Goal: Task Accomplishment & Management: Use online tool/utility

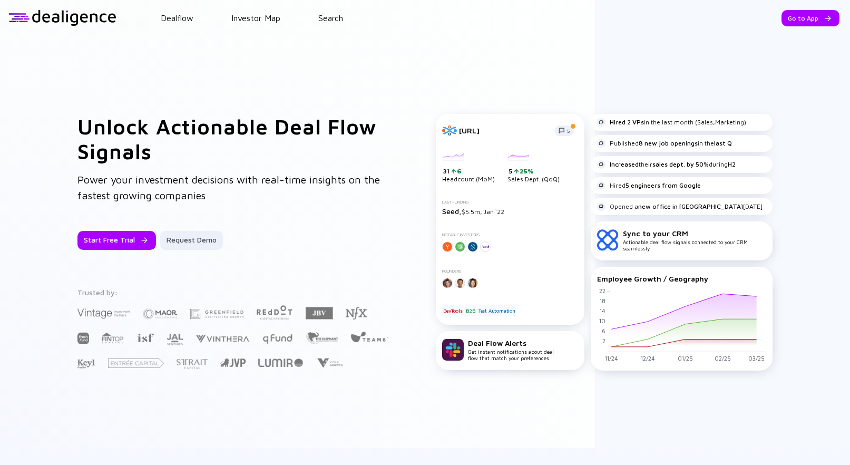
click at [16, 22] on div at bounding box center [62, 18] width 108 height 16
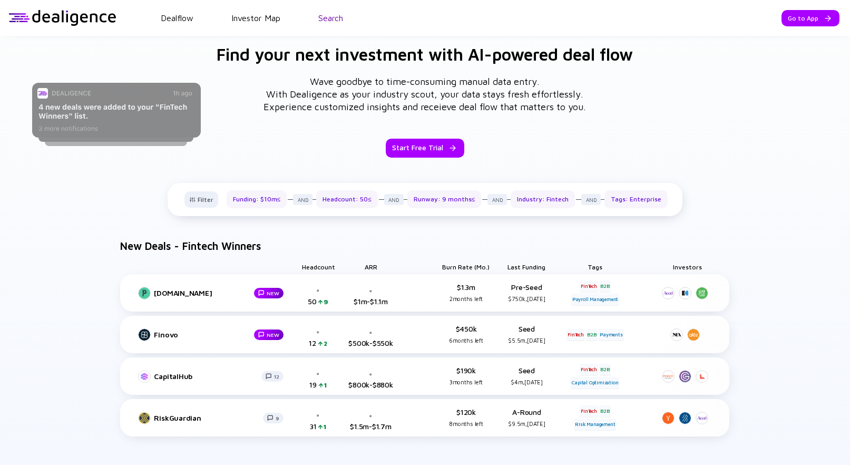
scroll to position [471, 0]
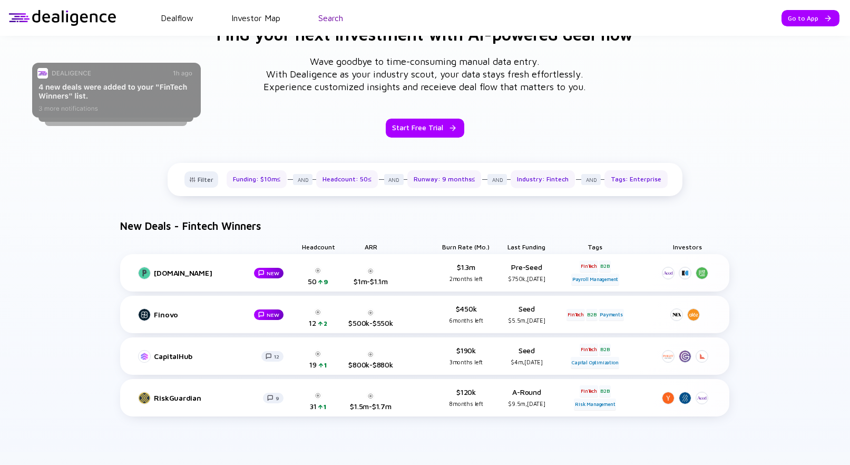
click at [322, 21] on link "Search" at bounding box center [330, 17] width 25 height 9
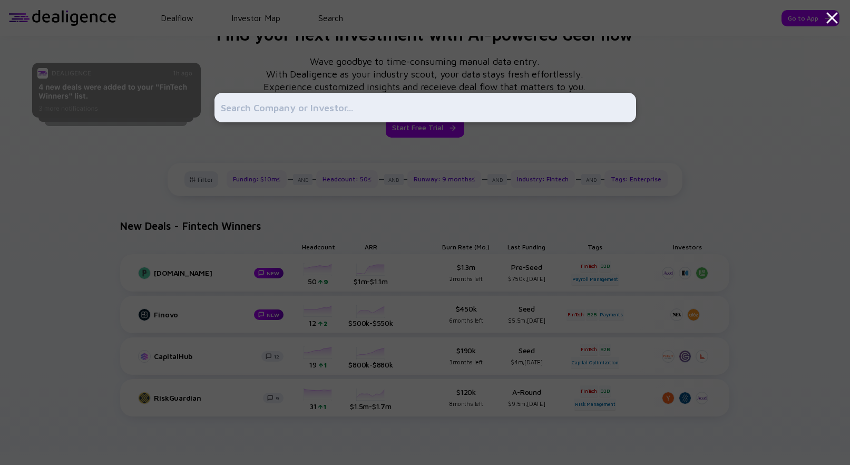
click at [360, 104] on input "text" at bounding box center [425, 107] width 409 height 19
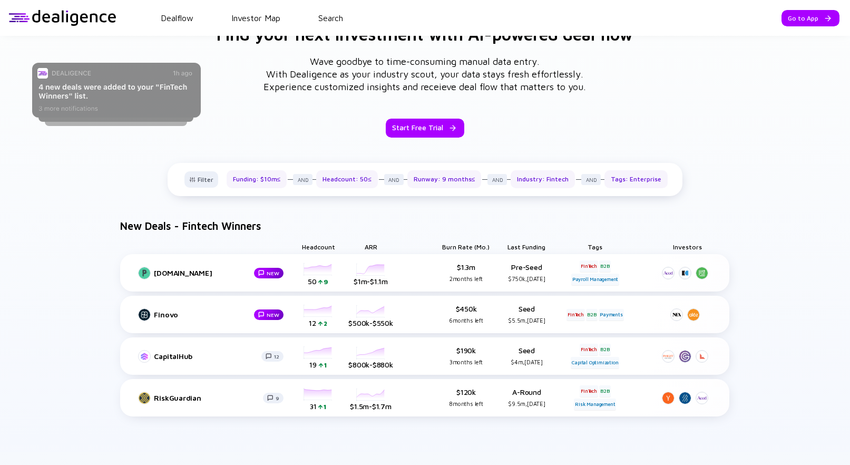
click at [829, 19] on div "Go to App" at bounding box center [811, 18] width 58 height 16
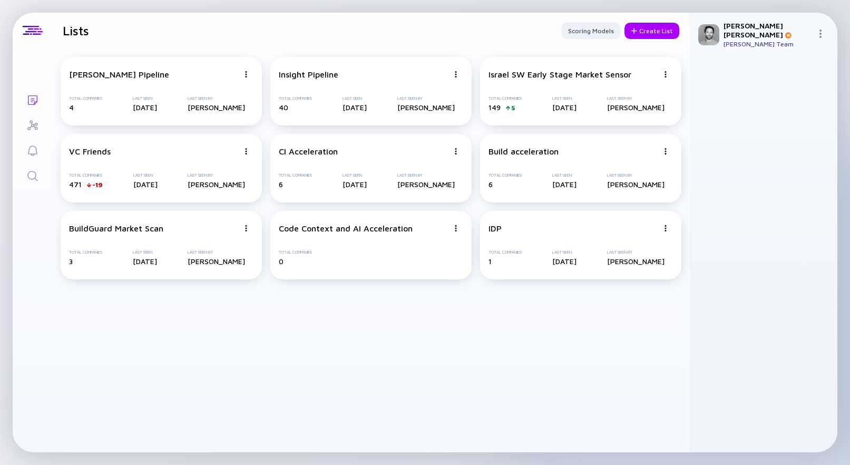
click at [43, 178] on link "Search" at bounding box center [33, 174] width 40 height 25
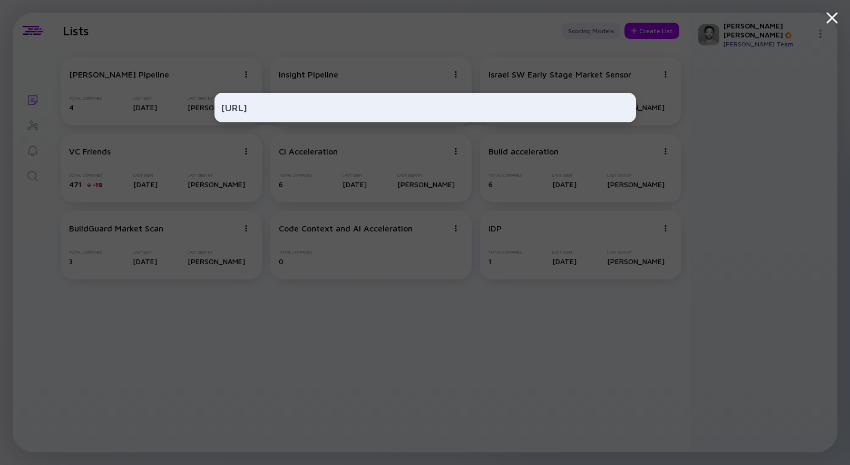
type input "[URL]"
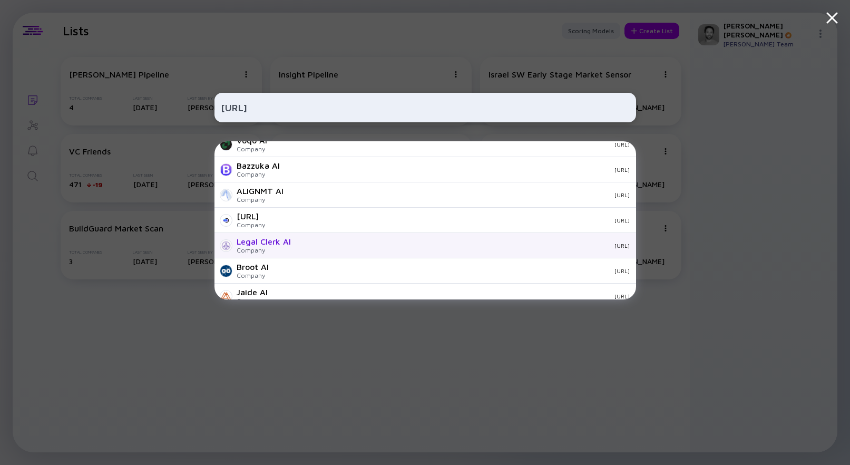
scroll to position [370, 0]
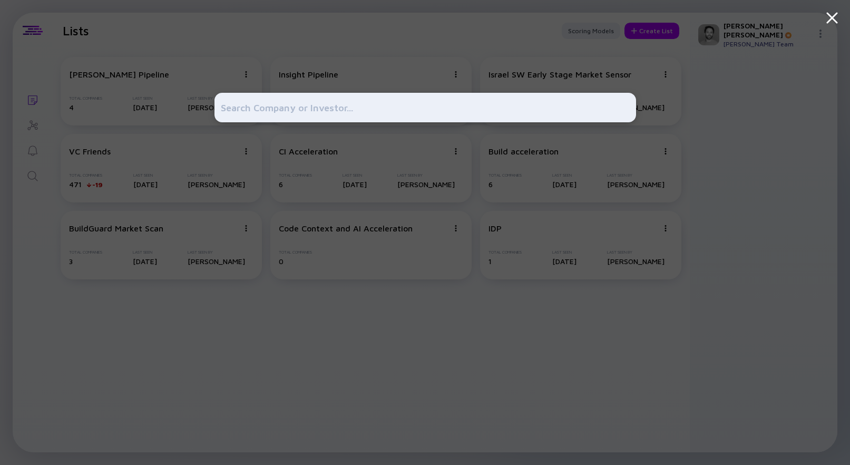
paste input "[URL]"
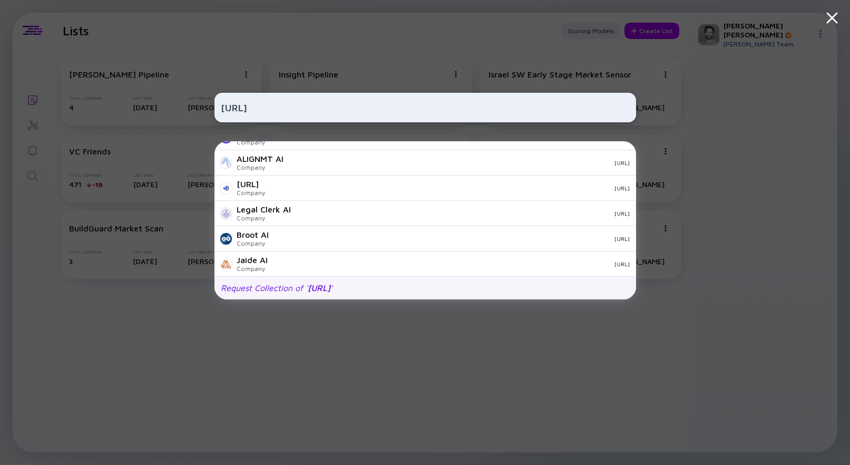
type input "[URL]"
click at [401, 291] on div "Request Collection of ' [URL] '" at bounding box center [425, 288] width 422 height 23
